Goal: Find specific page/section: Find specific page/section

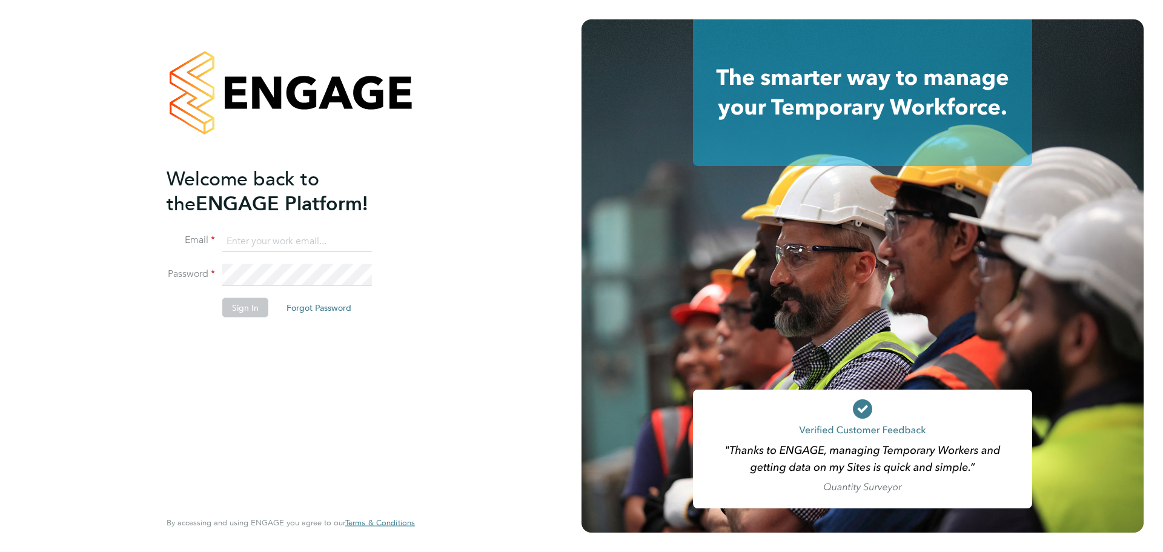
type input "[PERSON_NAME][EMAIL_ADDRESS][DOMAIN_NAME]"
click at [236, 305] on button "Sign In" at bounding box center [245, 306] width 46 height 19
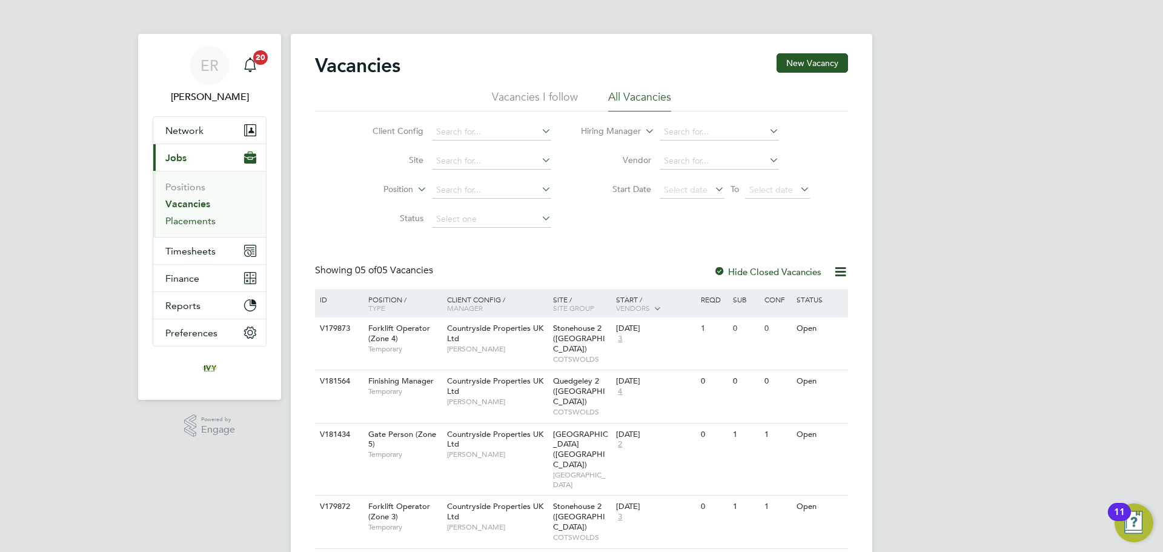
click at [203, 217] on link "Placements" at bounding box center [190, 221] width 50 height 12
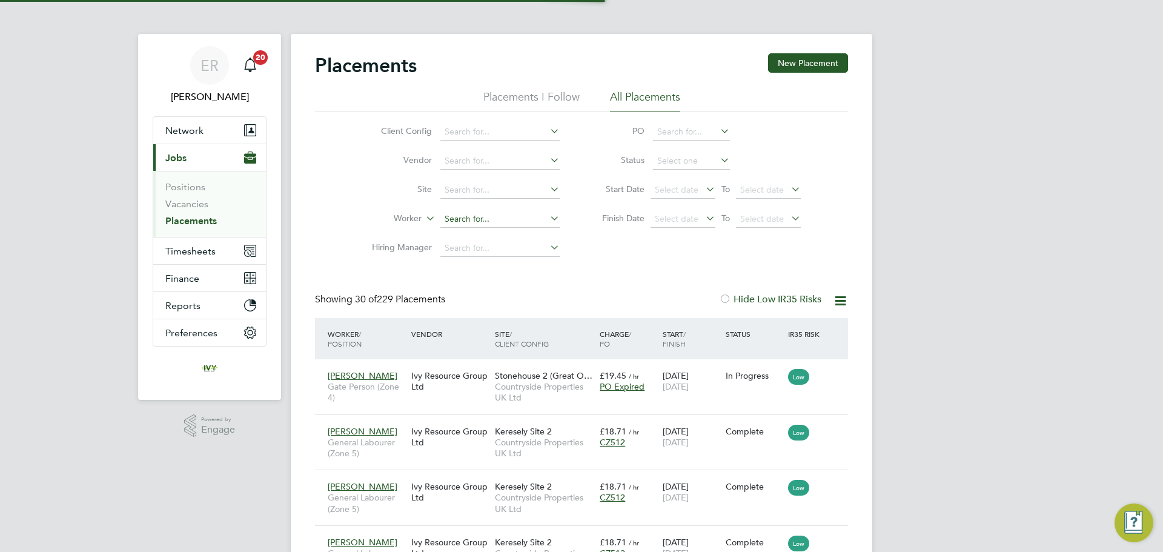
click at [463, 219] on input at bounding box center [499, 219] width 119 height 17
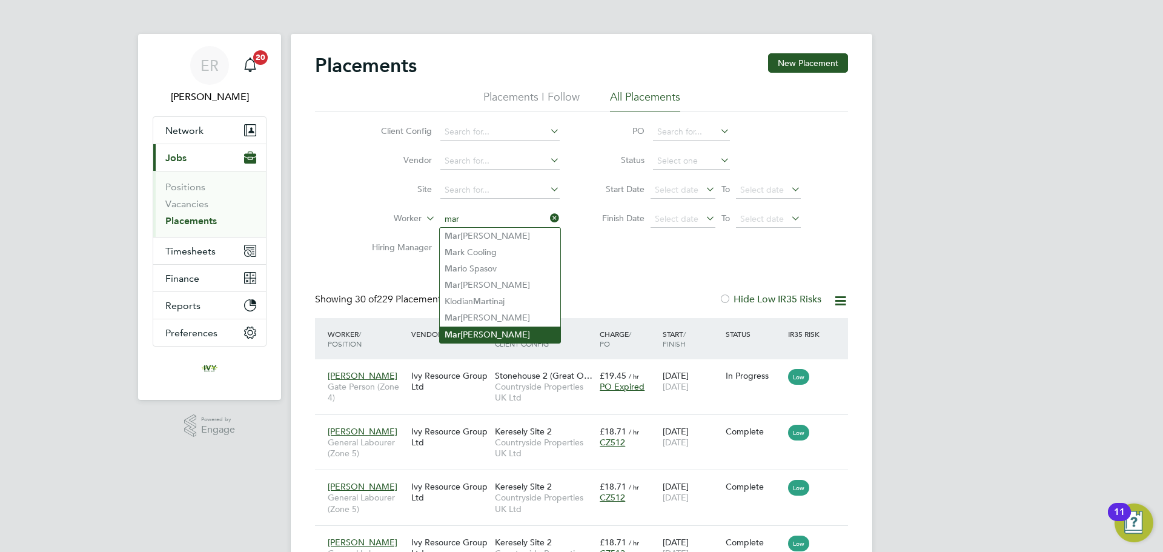
click at [487, 327] on li "Mar k Hayes" at bounding box center [500, 334] width 121 height 16
type input "Mark Hayes"
